Goal: Information Seeking & Learning: Compare options

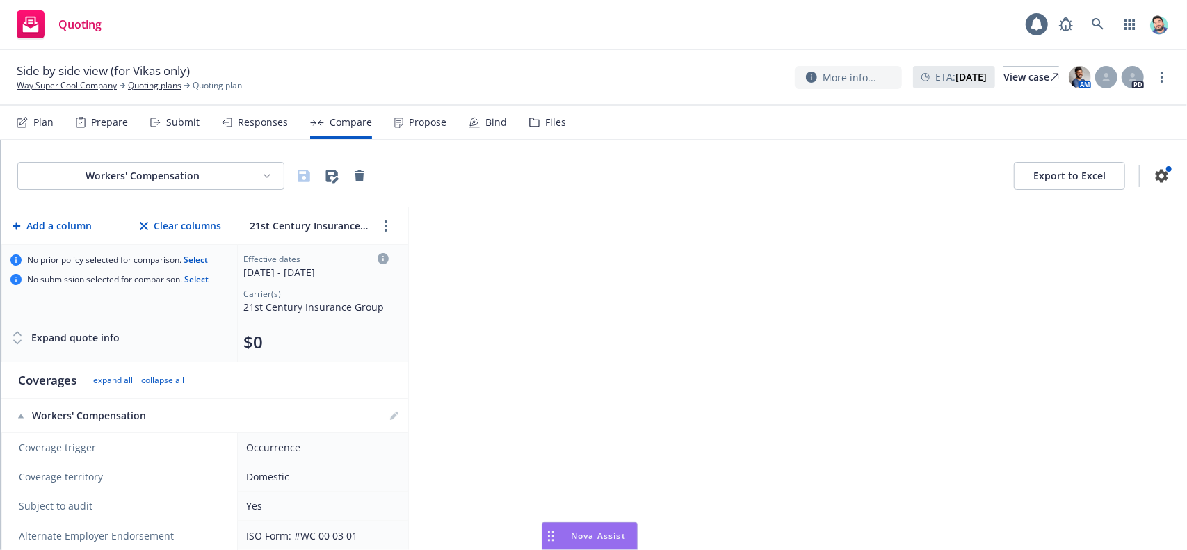
click at [548, 535] on rect "Drag to move" at bounding box center [549, 536] width 2 height 2
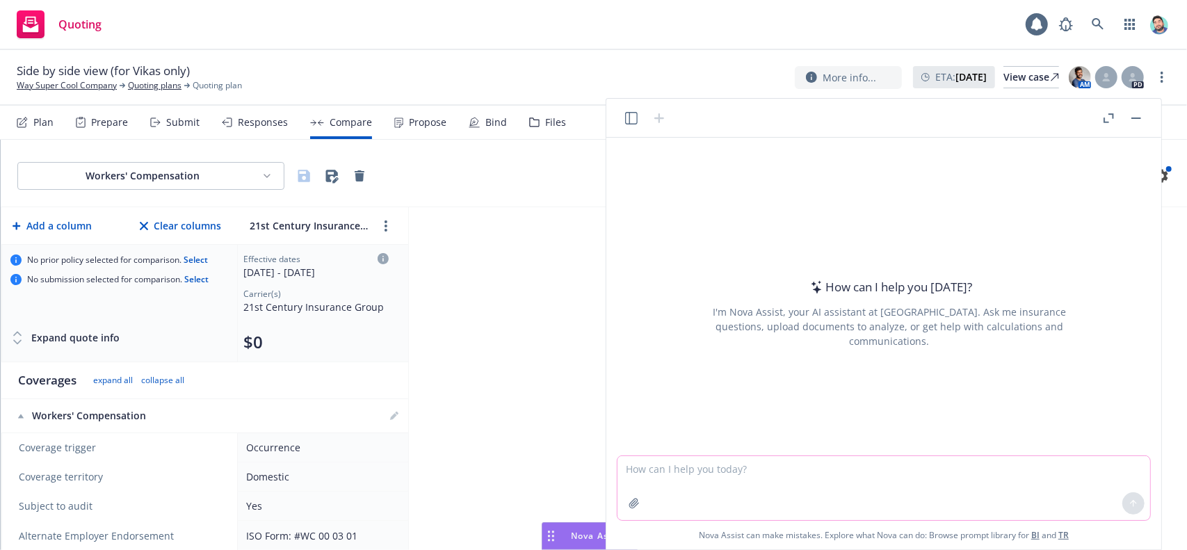
click at [745, 479] on textarea at bounding box center [883, 488] width 532 height 64
